Goal: Task Accomplishment & Management: Manage account settings

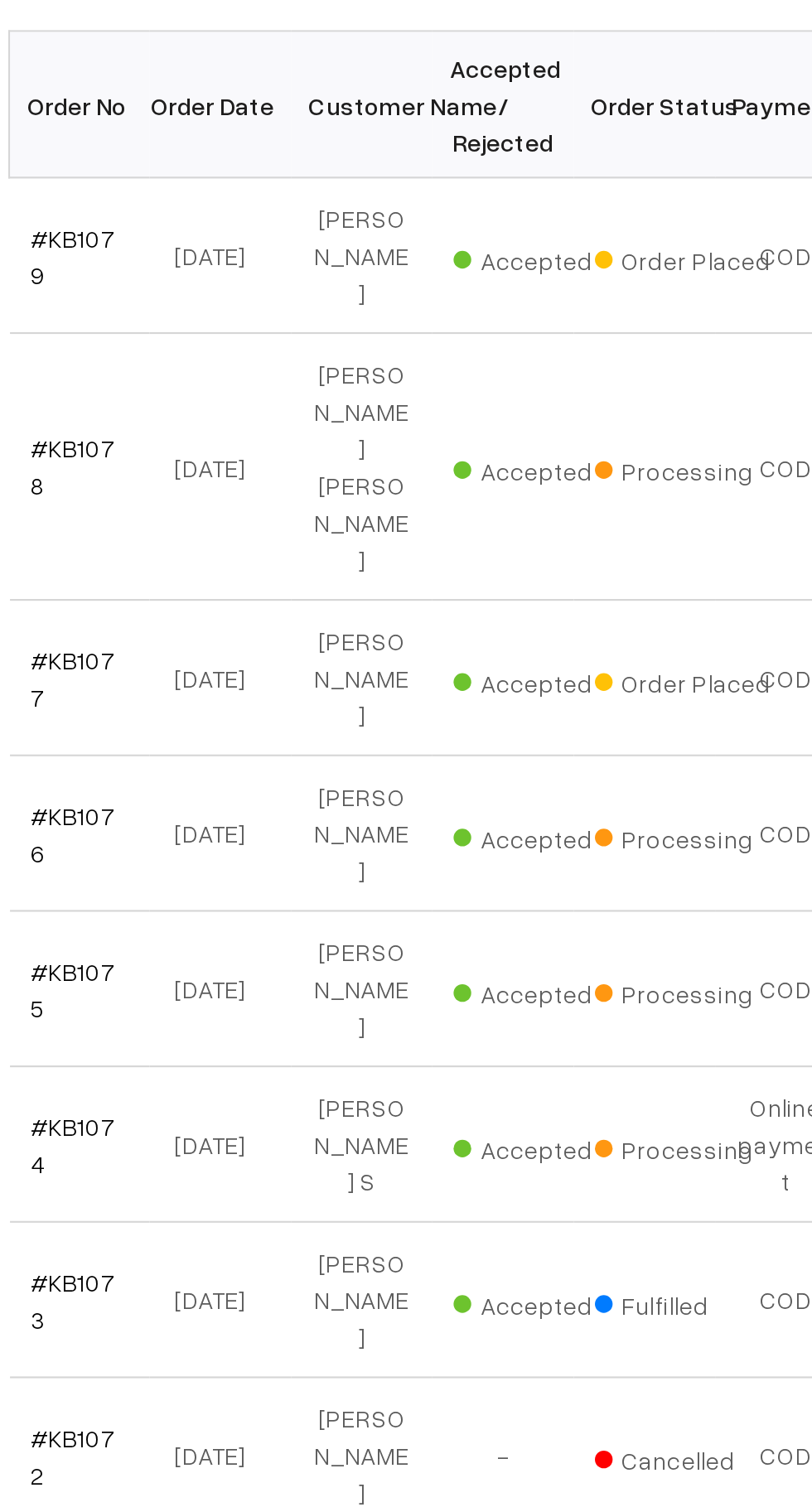
click at [298, 441] on link "#KB1079" at bounding box center [279, 449] width 40 height 32
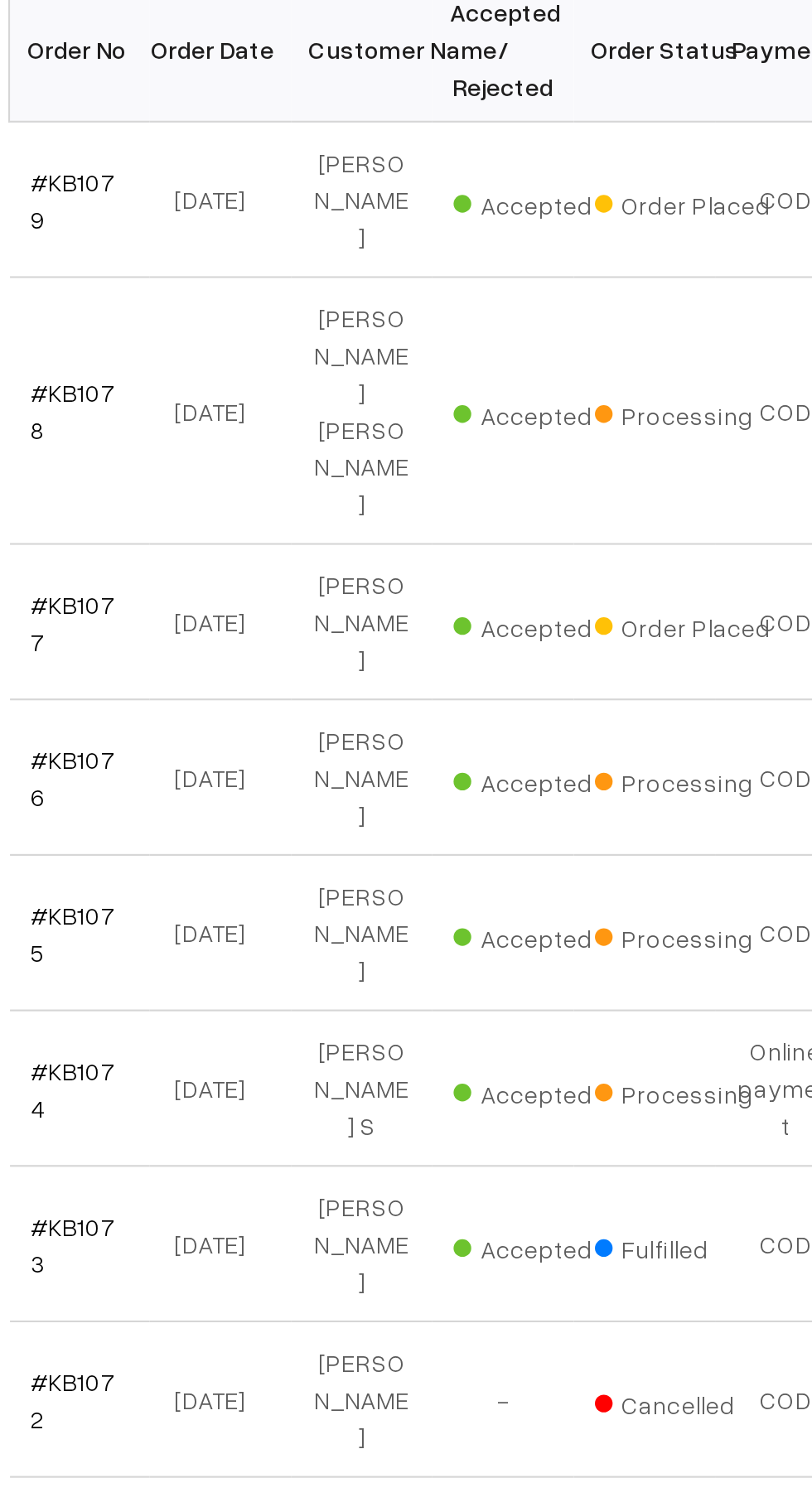
click at [275, 850] on link "#KB1074" at bounding box center [279, 866] width 40 height 32
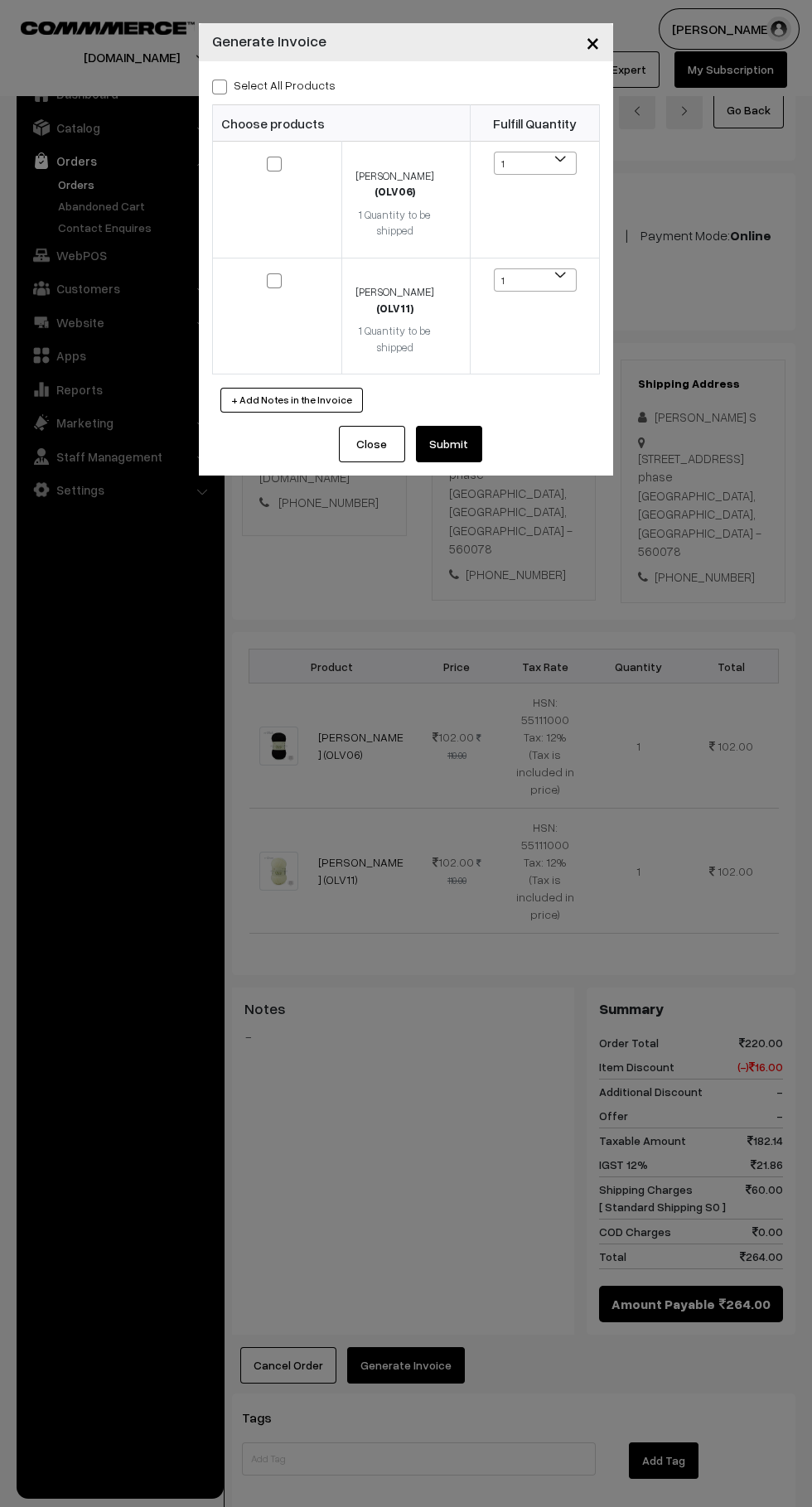
click at [215, 83] on span at bounding box center [220, 87] width 15 height 15
click at [215, 83] on input "Select All Products" at bounding box center [218, 84] width 11 height 11
checkbox input "true"
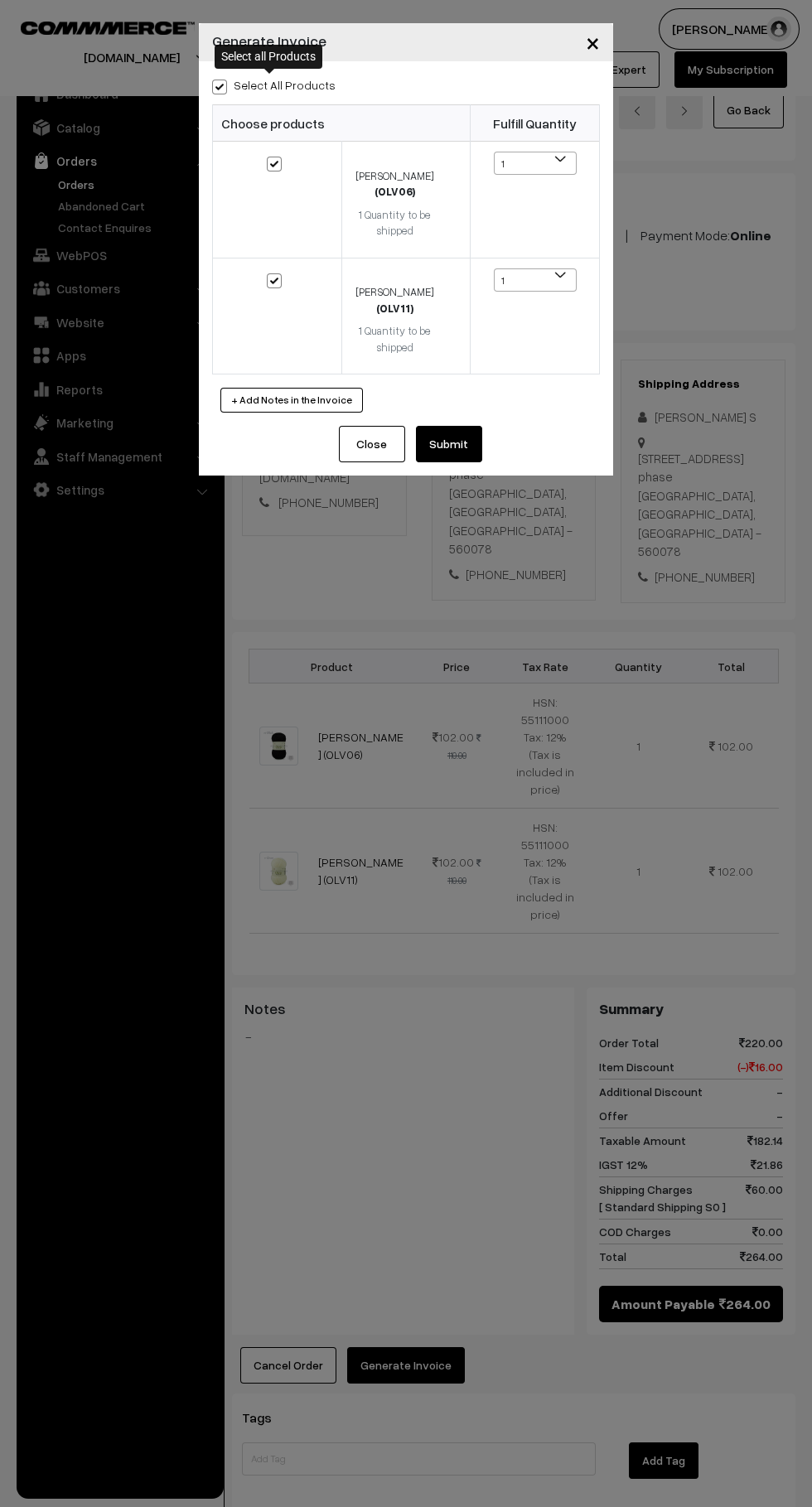
click at [455, 448] on button "Submit" at bounding box center [449, 443] width 66 height 36
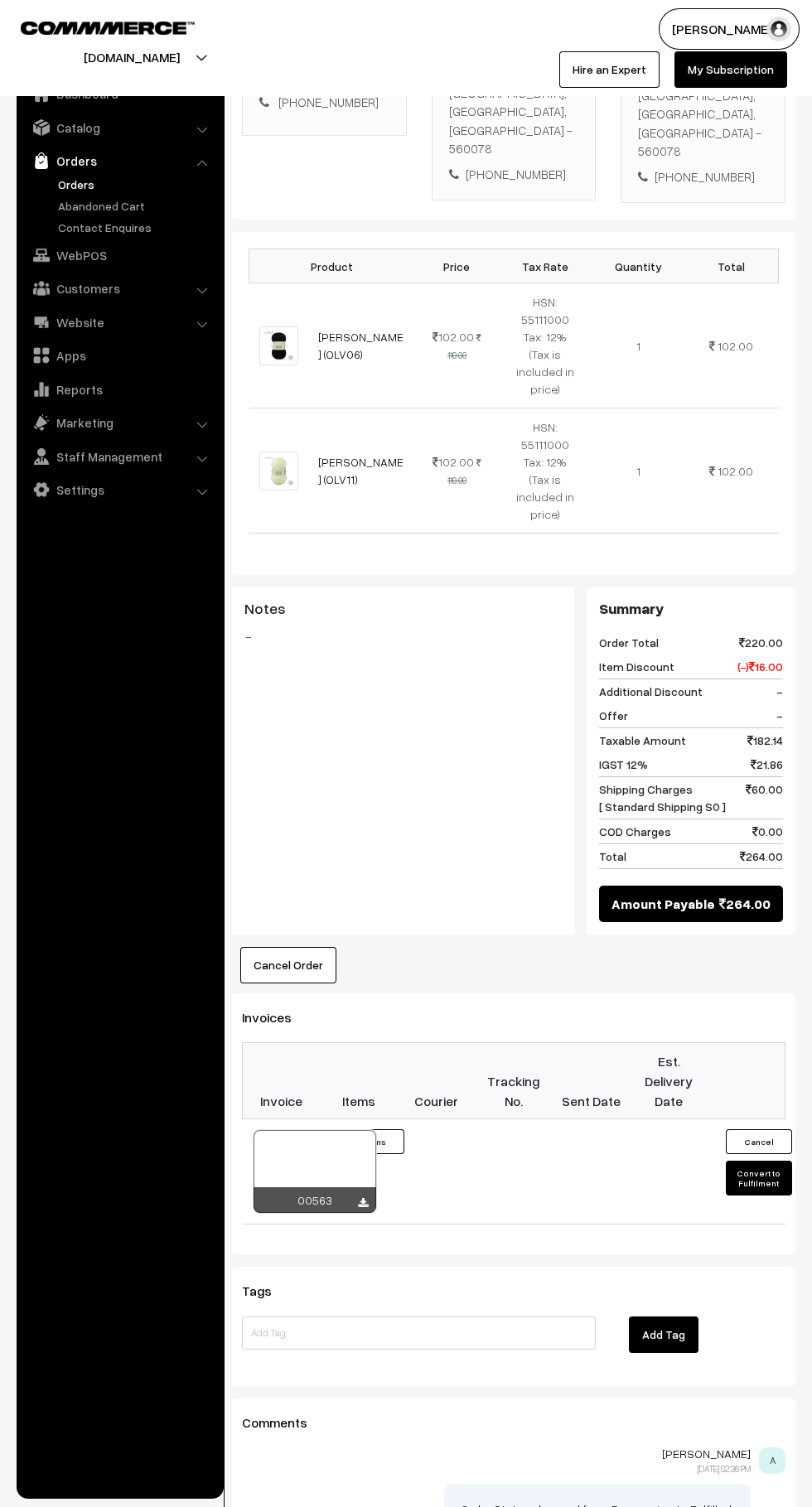
scroll to position [510, 0]
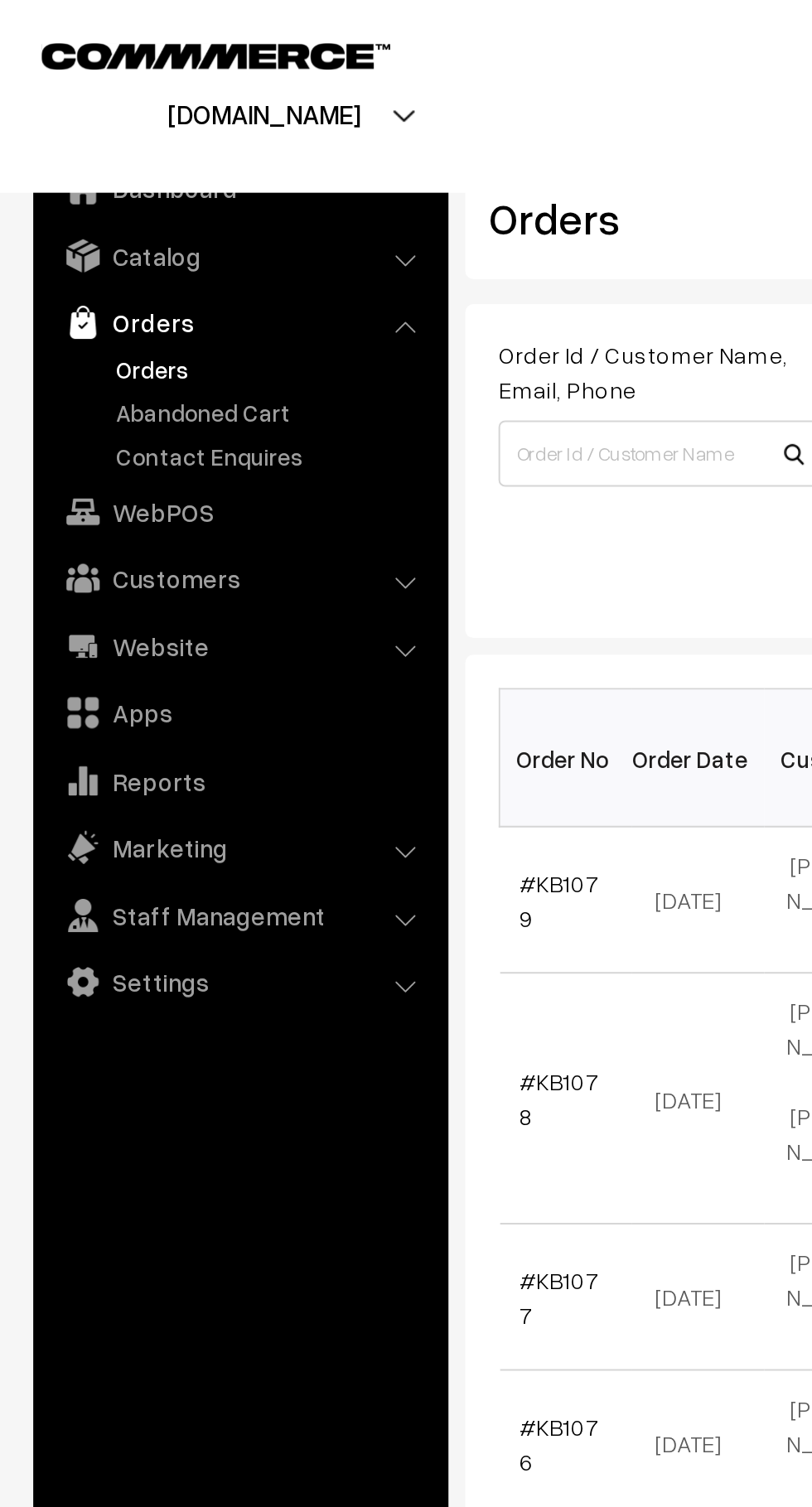
click at [146, 207] on link "Abandoned Cart" at bounding box center [135, 206] width 164 height 18
